Goal: Task Accomplishment & Management: Manage account settings

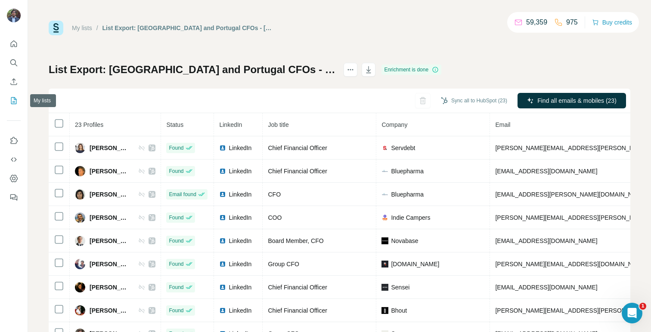
click at [13, 98] on icon "My lists" at bounding box center [14, 100] width 6 height 7
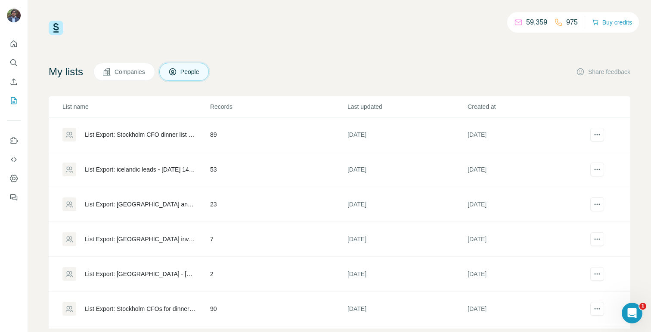
click at [173, 135] on div "List Export: Stockholm CFO dinner list 3 - [DATE] 18:00" at bounding box center [140, 134] width 111 height 9
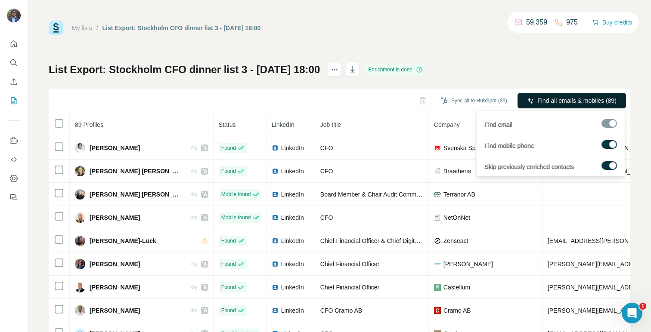
click at [604, 102] on span "Find all emails & mobiles (89)" at bounding box center [576, 100] width 79 height 9
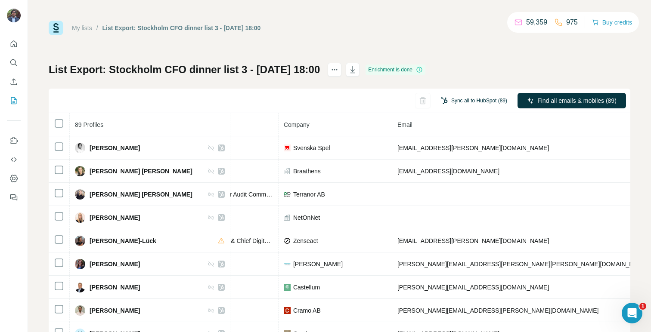
click at [467, 102] on button "Sync all to HubSpot (89)" at bounding box center [474, 100] width 78 height 13
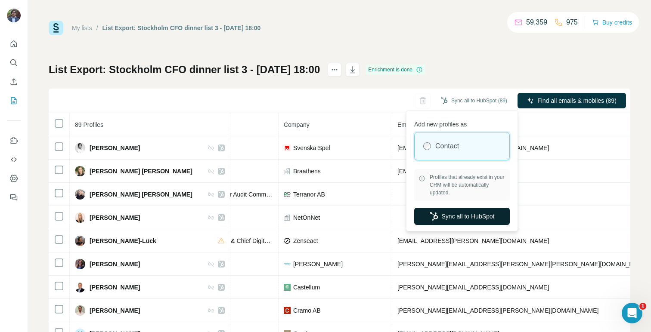
click at [450, 217] on button "Sync all to HubSpot" at bounding box center [462, 216] width 96 height 17
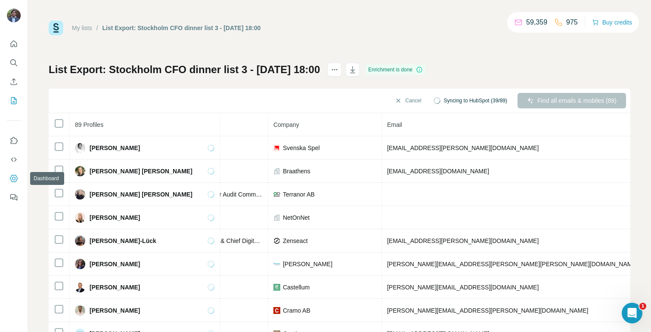
click at [16, 177] on icon "Dashboard" at bounding box center [13, 178] width 9 height 9
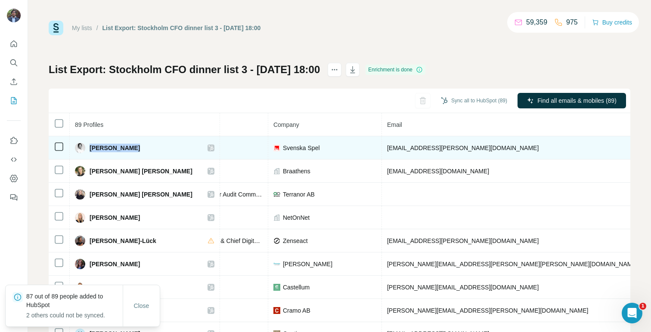
drag, startPoint x: 89, startPoint y: 146, endPoint x: 183, endPoint y: 146, distance: 93.4
click at [183, 146] on td "[PERSON_NAME]" at bounding box center [145, 147] width 150 height 23
copy div "[PERSON_NAME]"
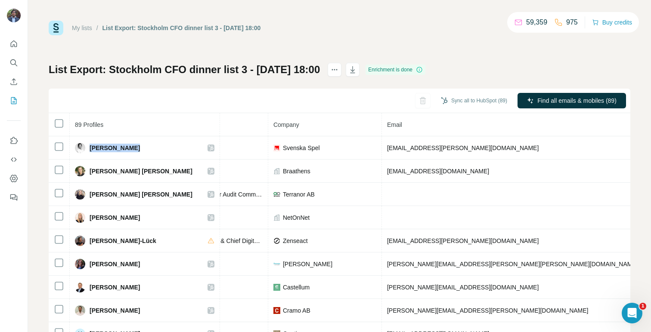
click at [80, 28] on link "My lists" at bounding box center [82, 28] width 20 height 7
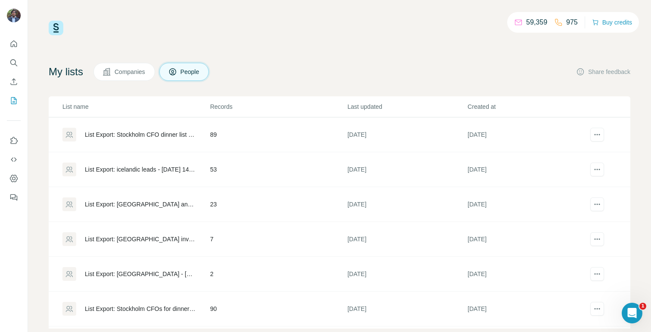
click at [167, 307] on div "List Export: Stockholm CFOs for dinner 2 - [DATE] 15:06" at bounding box center [140, 309] width 111 height 9
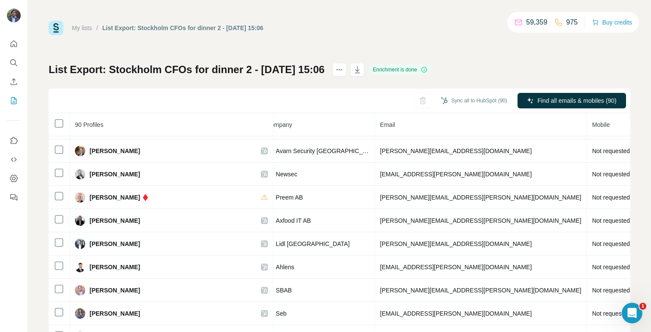
scroll to position [0, 227]
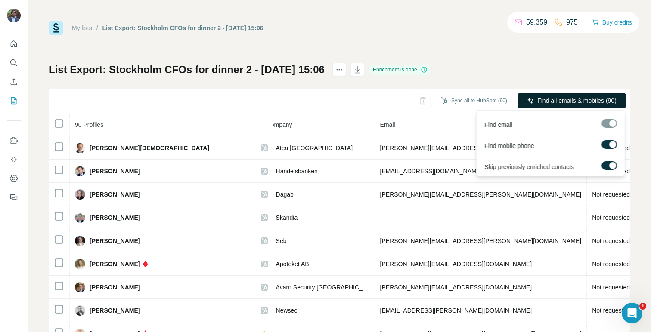
click at [542, 98] on span "Find all emails & mobiles (90)" at bounding box center [576, 100] width 79 height 9
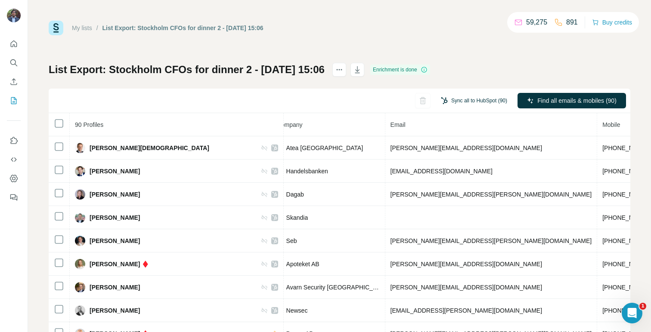
click at [467, 97] on button "Sync all to HubSpot (90)" at bounding box center [474, 100] width 78 height 13
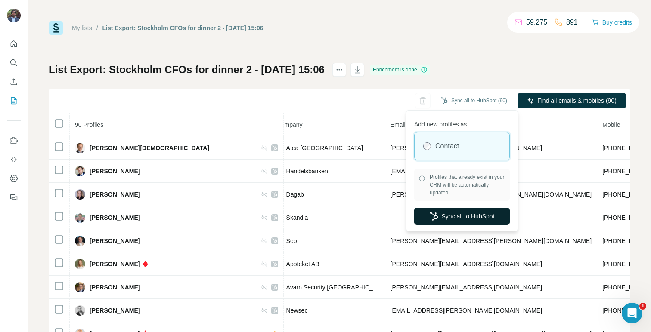
click at [458, 218] on button "Sync all to HubSpot" at bounding box center [462, 216] width 96 height 17
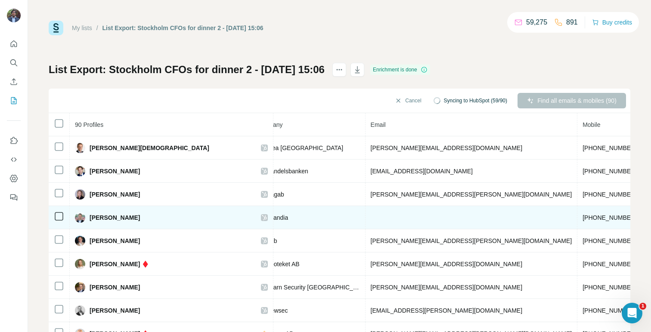
scroll to position [0, 0]
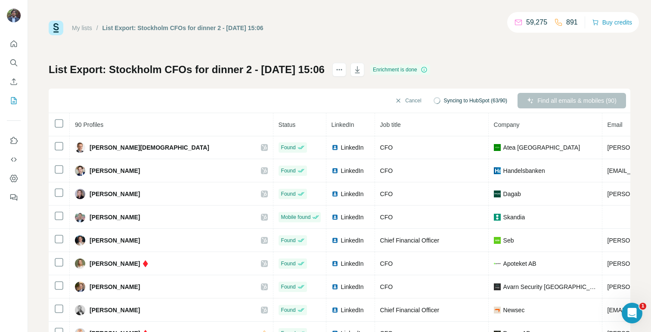
click at [489, 83] on div "List Export: Stockholm CFOs for dinner 2 - 23/09/2025 15:06 Enrichment is done …" at bounding box center [340, 202] width 582 height 278
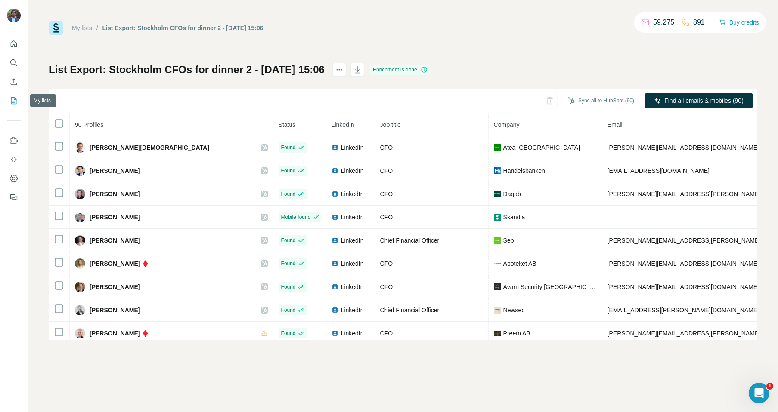
click at [16, 98] on icon "My lists" at bounding box center [13, 100] width 9 height 9
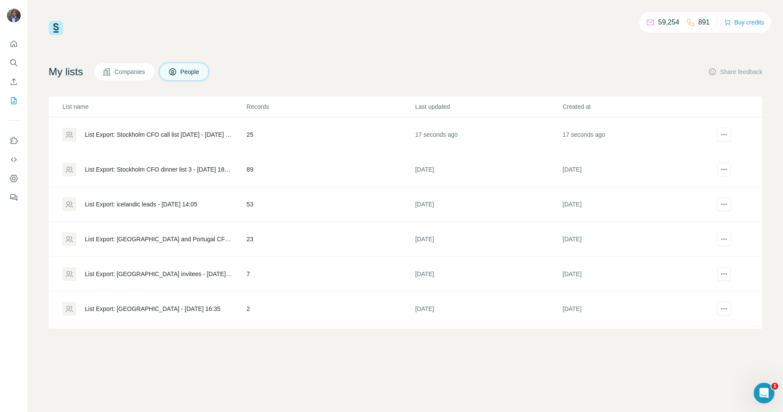
click at [175, 133] on div "List Export: Stockholm CFO call list [DATE] - [DATE] 14:28" at bounding box center [158, 134] width 147 height 9
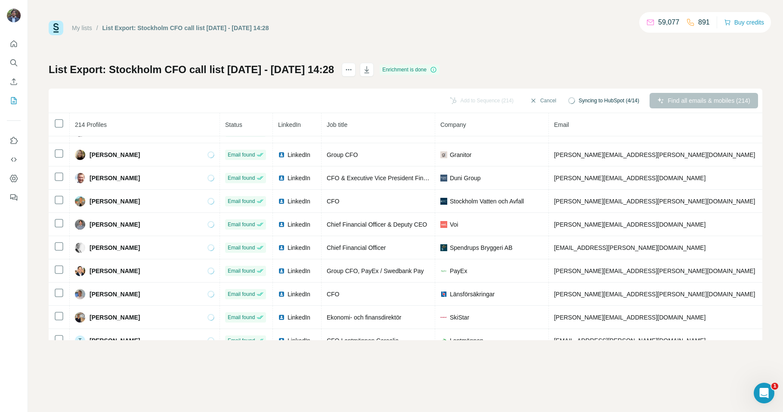
scroll to position [3632, 0]
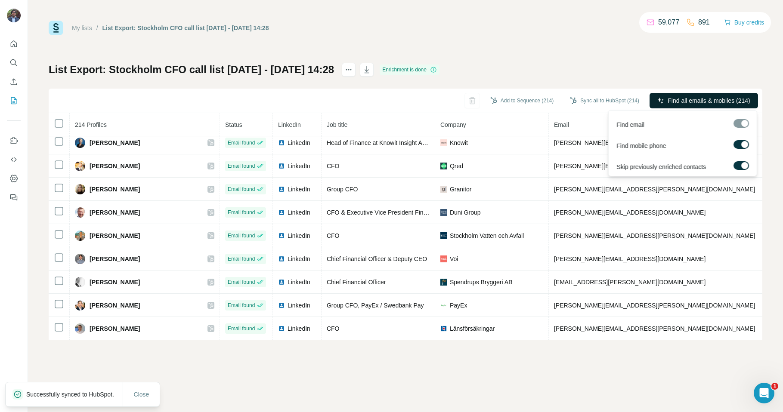
click at [687, 101] on span "Find all emails & mobiles (214)" at bounding box center [709, 100] width 82 height 9
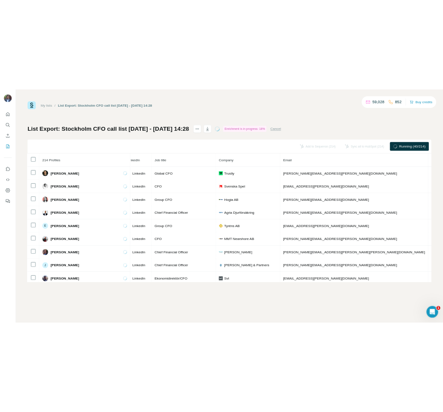
scroll to position [0, 0]
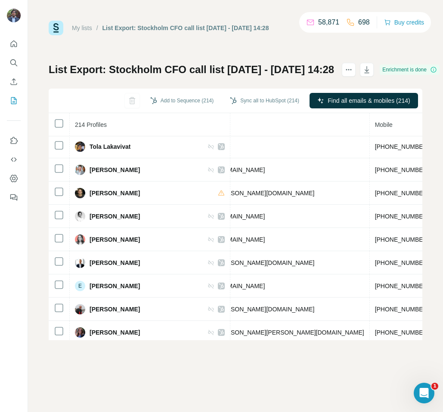
scroll to position [2151, 427]
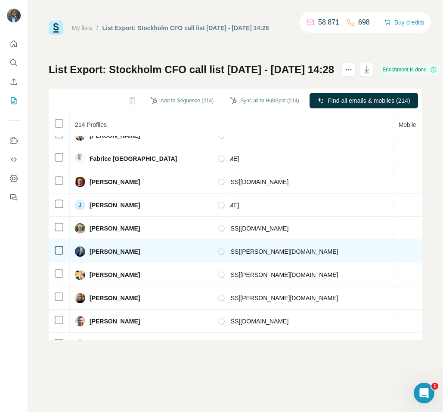
click at [217, 256] on icon at bounding box center [221, 251] width 9 height 9
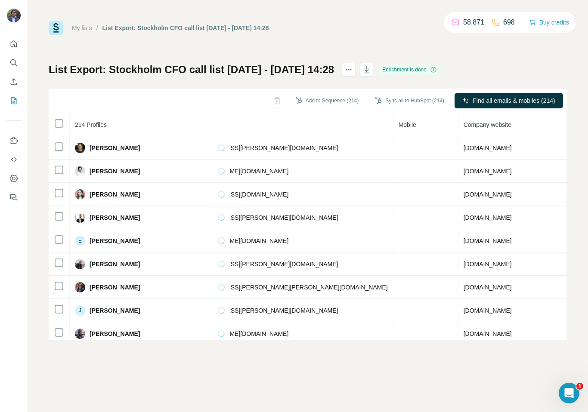
scroll to position [0, 363]
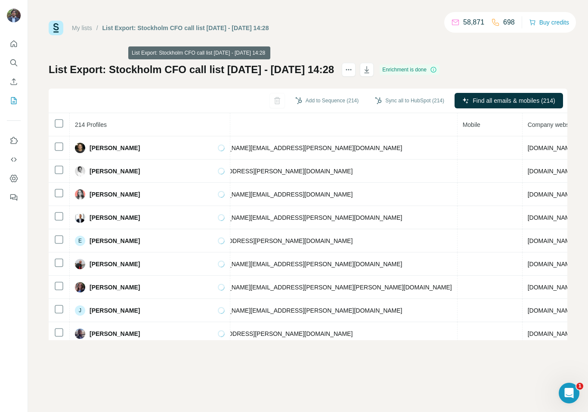
drag, startPoint x: 109, startPoint y: 70, endPoint x: 359, endPoint y: 71, distance: 250.1
click at [334, 71] on h1 "List Export: Stockholm CFO call list [DATE] - [DATE] 14:28" at bounding box center [191, 70] width 285 height 14
copy h1 "Stockholm CFO call list 29th October - 01/10/2025"
click at [443, 73] on div "List Export: Stockholm CFO call list 29th October - 01/10/2025 14:28 Enrichment…" at bounding box center [308, 202] width 519 height 278
